Goal: Task Accomplishment & Management: Manage account settings

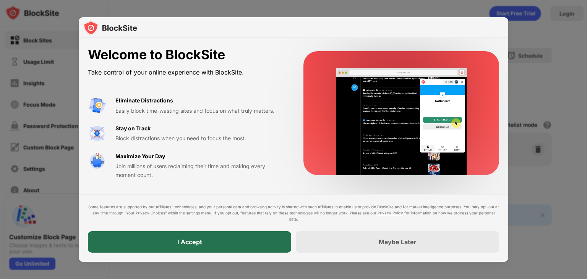
click at [239, 244] on div "I Accept" at bounding box center [189, 241] width 203 height 21
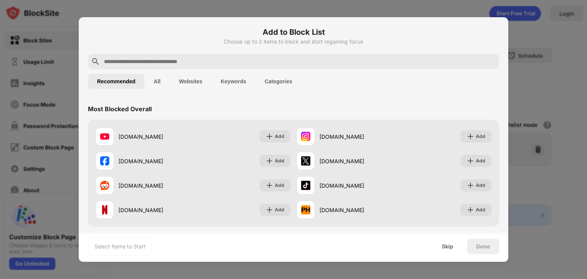
click at [154, 84] on button "All" at bounding box center [156, 81] width 25 height 15
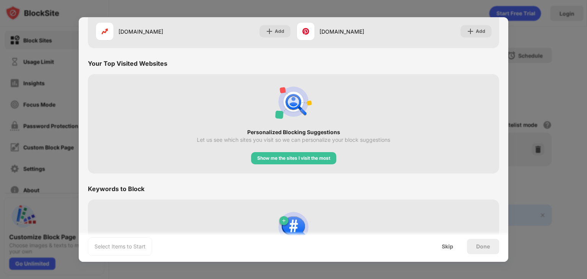
scroll to position [1292, 0]
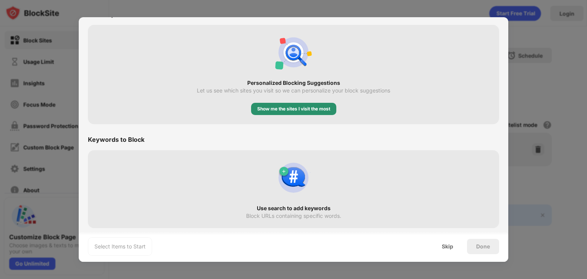
click at [302, 107] on div "Show me the sites I visit the most" at bounding box center [293, 109] width 73 height 8
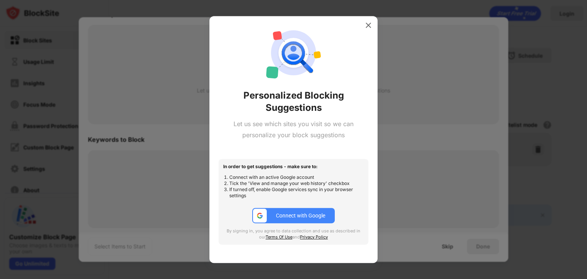
click at [378, 27] on div at bounding box center [293, 139] width 587 height 279
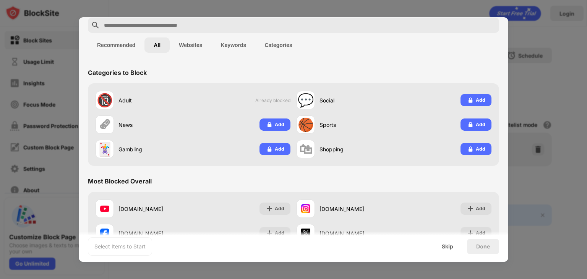
scroll to position [0, 0]
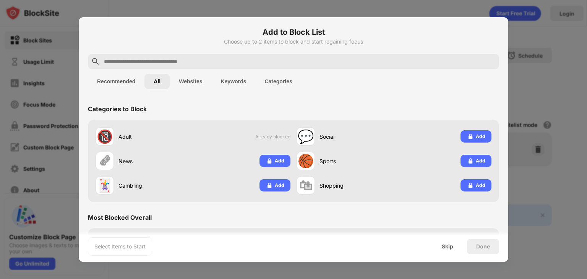
click at [105, 83] on button "Recommended" at bounding box center [116, 81] width 57 height 15
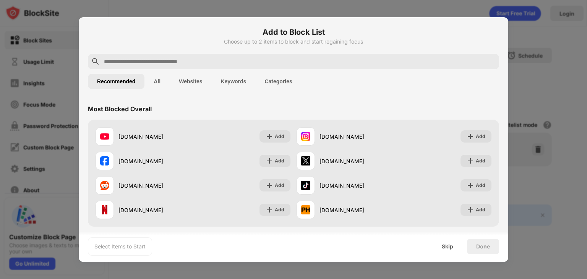
click at [277, 83] on button "Categories" at bounding box center [278, 81] width 46 height 15
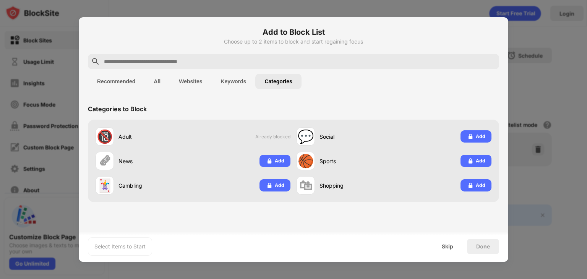
click at [161, 79] on button "All" at bounding box center [156, 81] width 25 height 15
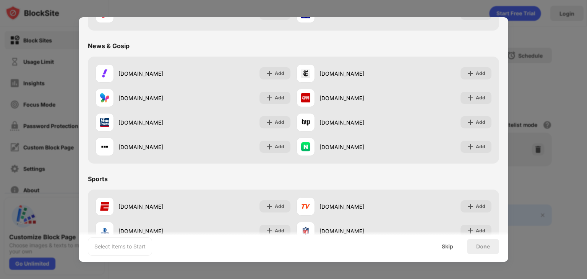
scroll to position [650, 0]
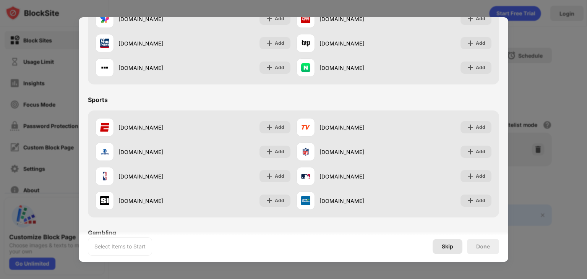
click at [449, 247] on div "Skip" at bounding box center [447, 246] width 11 height 6
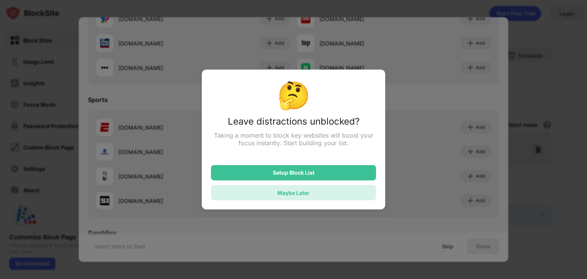
click at [358, 193] on div "Maybe Later" at bounding box center [293, 192] width 165 height 15
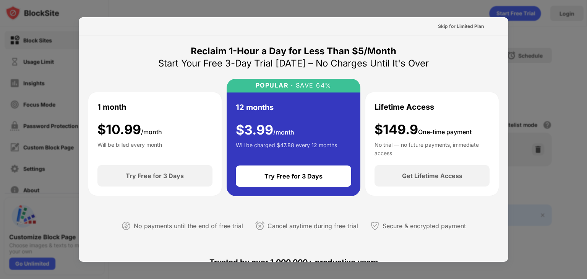
click at [542, 68] on div at bounding box center [293, 139] width 587 height 279
click at [468, 28] on div "Skip for Limited Plan" at bounding box center [461, 27] width 46 height 8
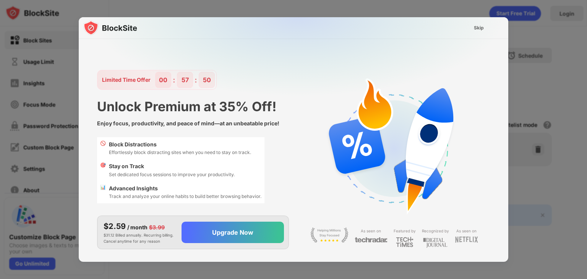
click at [475, 28] on div "Skip" at bounding box center [479, 28] width 10 height 8
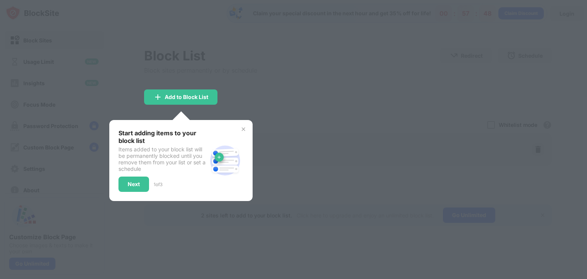
click at [326, 73] on div at bounding box center [293, 139] width 587 height 279
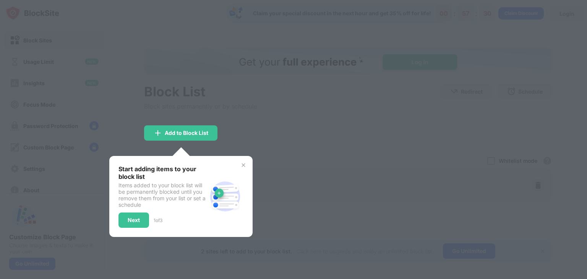
drag, startPoint x: 237, startPoint y: 84, endPoint x: 248, endPoint y: 25, distance: 60.7
click at [238, 81] on div at bounding box center [293, 139] width 587 height 279
